Goal: Information Seeking & Learning: Check status

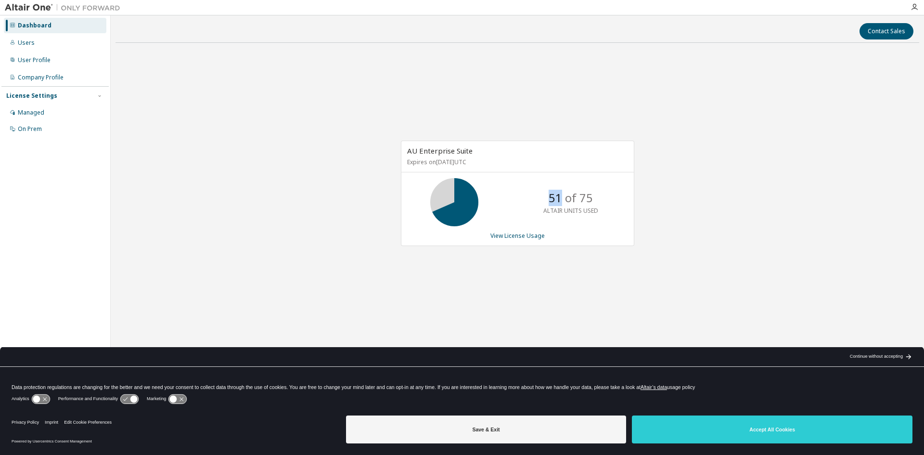
drag, startPoint x: 551, startPoint y: 198, endPoint x: 563, endPoint y: 198, distance: 12.0
click at [563, 198] on p "51 of 75" at bounding box center [571, 198] width 44 height 16
click at [528, 239] on link "View License Usage" at bounding box center [517, 235] width 54 height 8
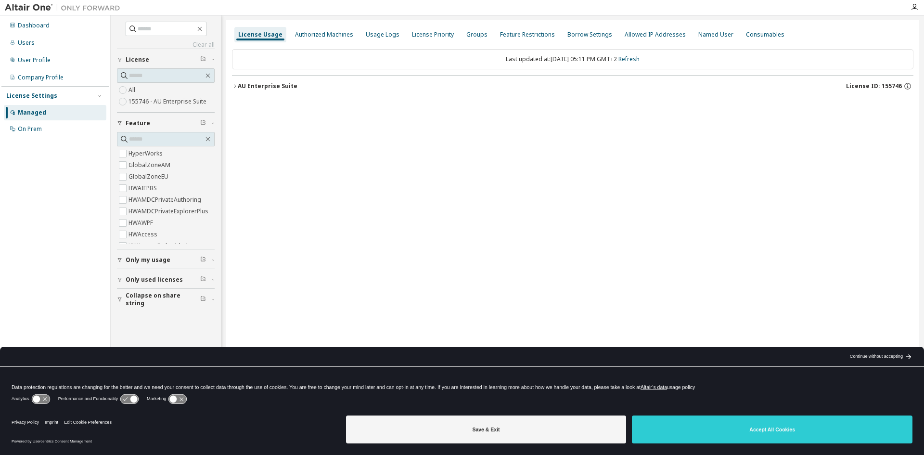
click at [255, 85] on div "AU Enterprise Suite" at bounding box center [268, 86] width 60 height 8
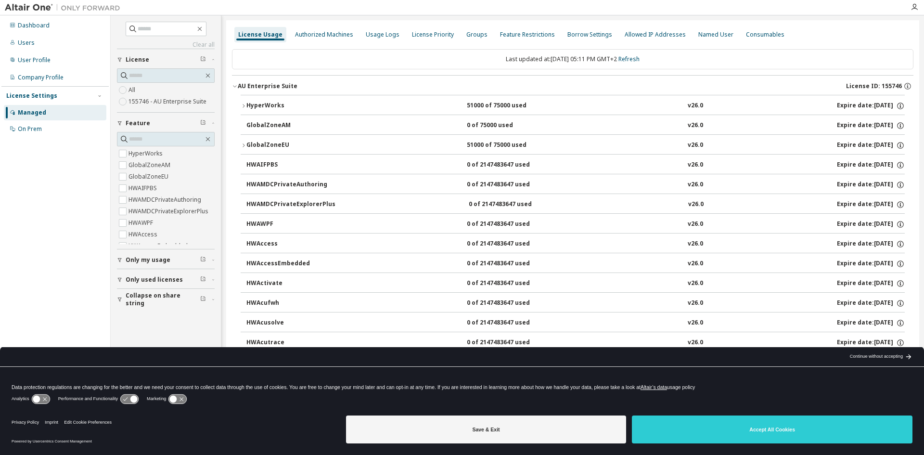
click at [264, 86] on div "AU Enterprise Suite" at bounding box center [268, 86] width 60 height 8
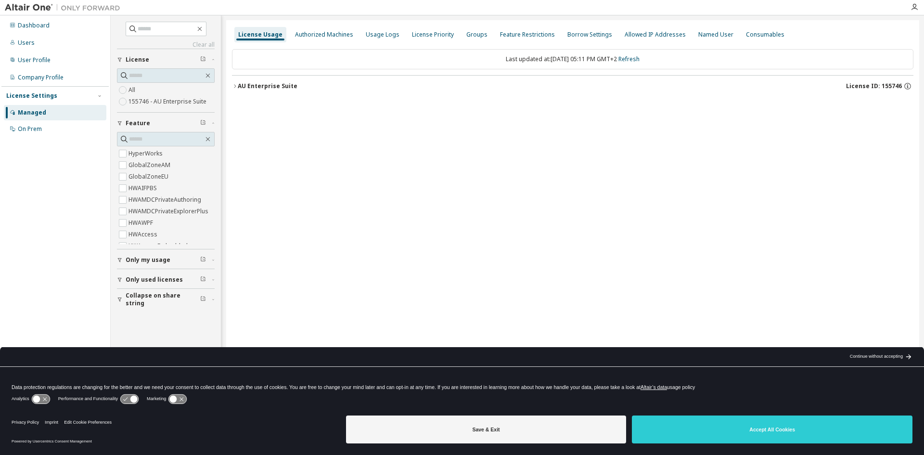
click at [237, 84] on icon "button" at bounding box center [235, 86] width 6 height 6
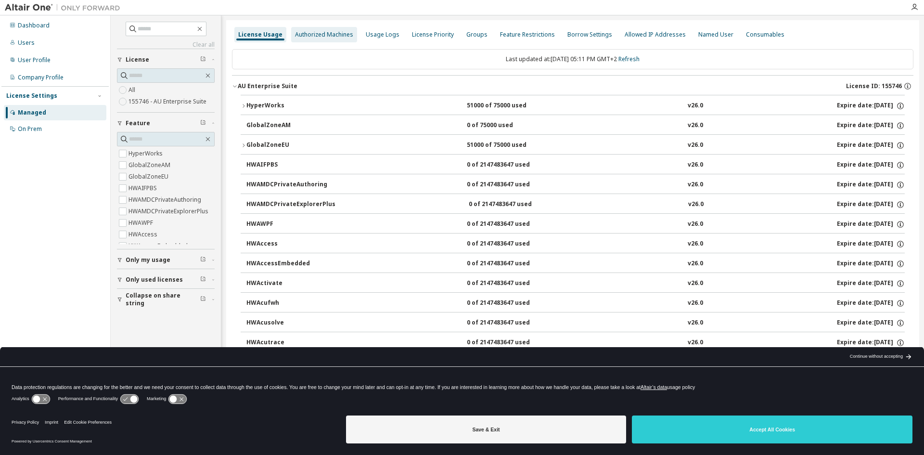
click at [318, 31] on div "Authorized Machines" at bounding box center [324, 35] width 58 height 8
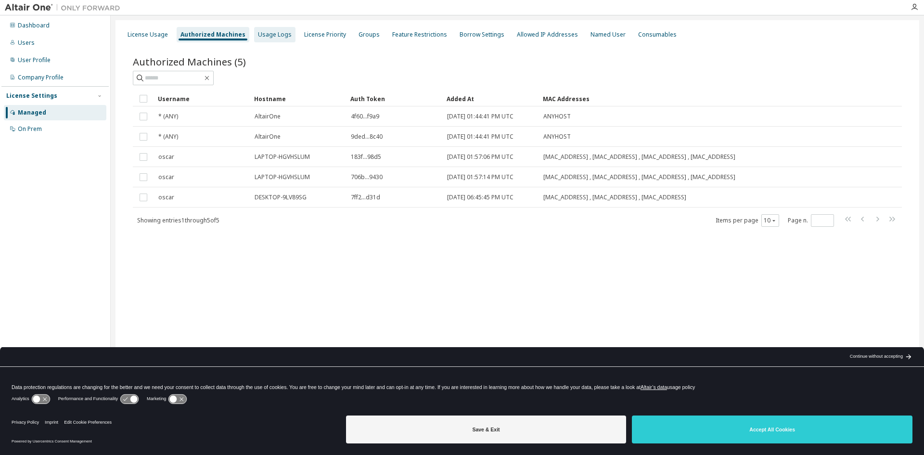
click at [281, 35] on div "Usage Logs" at bounding box center [275, 35] width 34 height 8
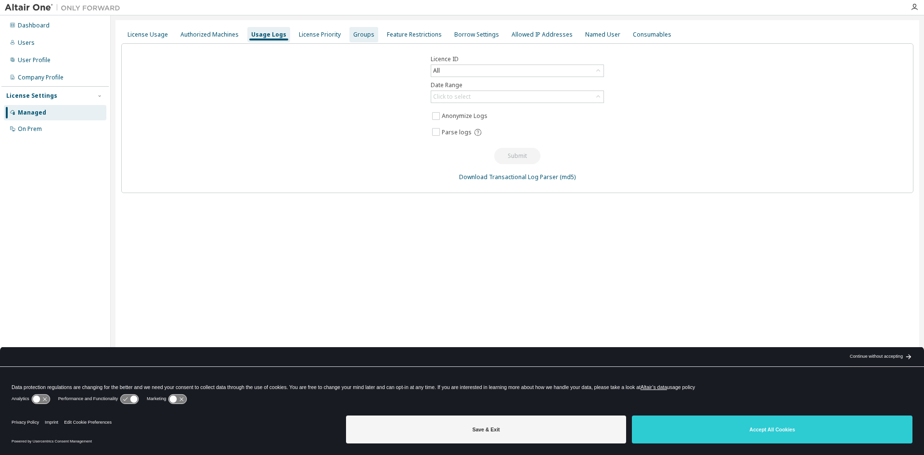
click at [353, 34] on div "Groups" at bounding box center [363, 35] width 21 height 8
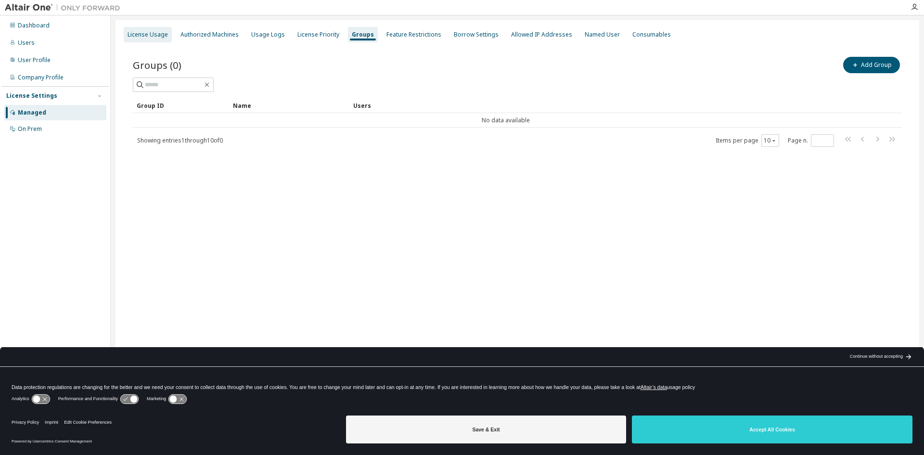
click at [157, 29] on div "License Usage" at bounding box center [148, 34] width 48 height 15
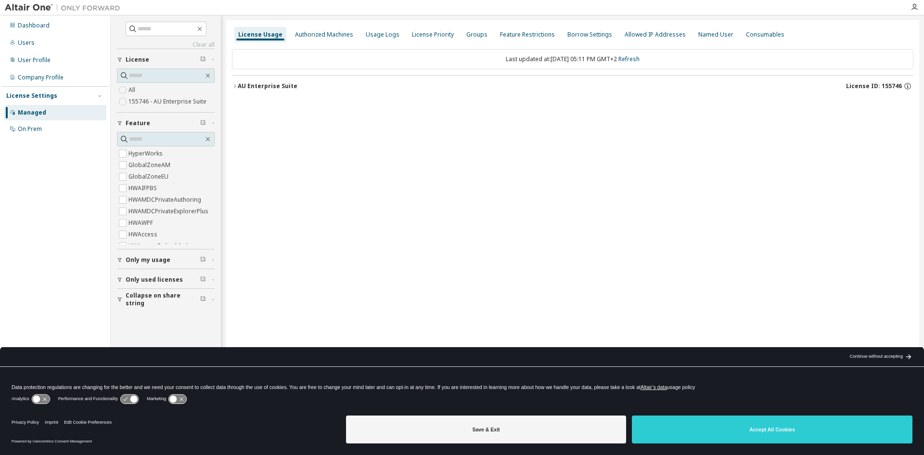
click at [236, 87] on icon "button" at bounding box center [235, 86] width 6 height 6
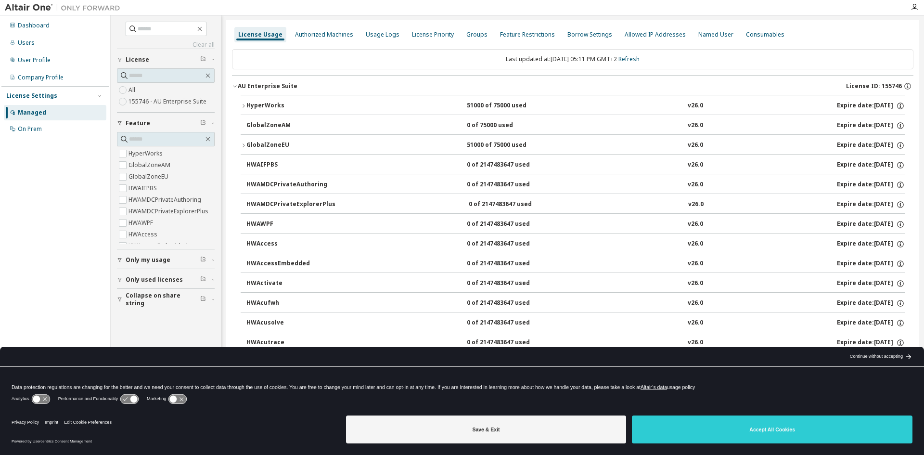
click at [273, 145] on div "GlobalZoneEU" at bounding box center [289, 145] width 87 height 9
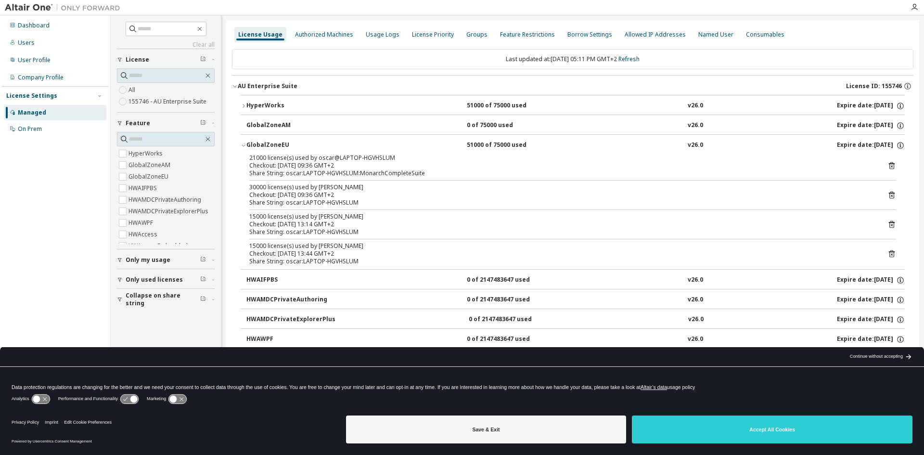
click at [243, 145] on icon "button" at bounding box center [244, 145] width 6 height 6
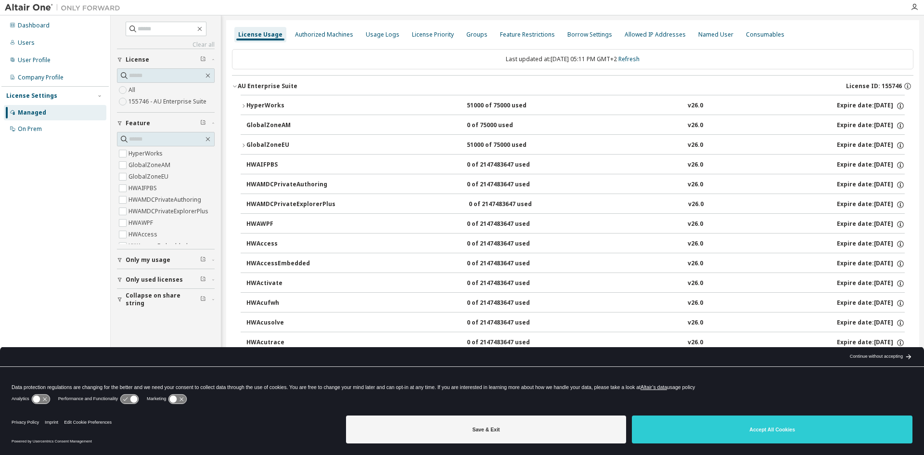
click at [244, 145] on icon "button" at bounding box center [244, 145] width 6 height 6
